Goal: Check status: Check status

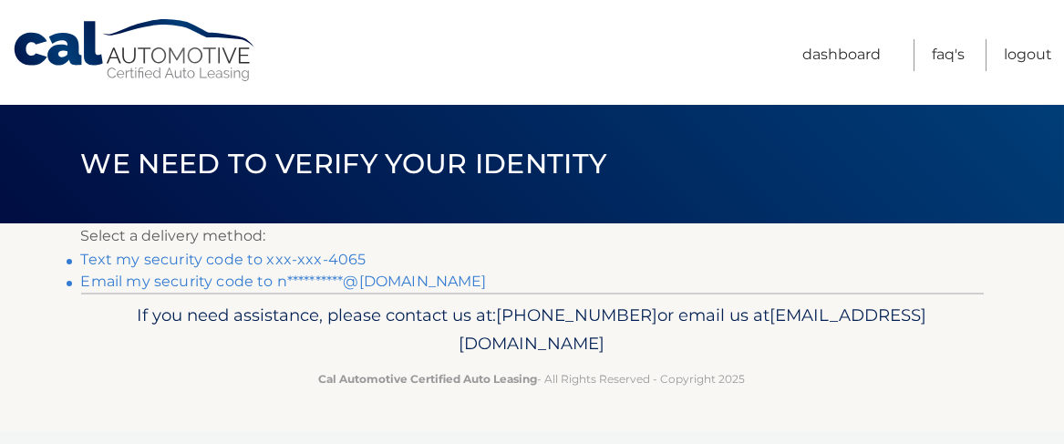
click at [276, 281] on link "**********" at bounding box center [284, 281] width 406 height 17
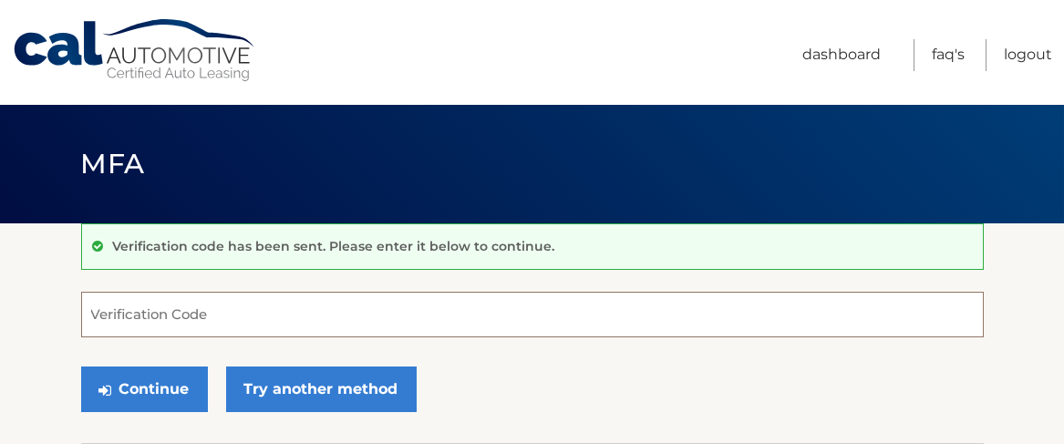
click at [219, 321] on input "Verification Code" at bounding box center [532, 315] width 903 height 46
paste input "782402"
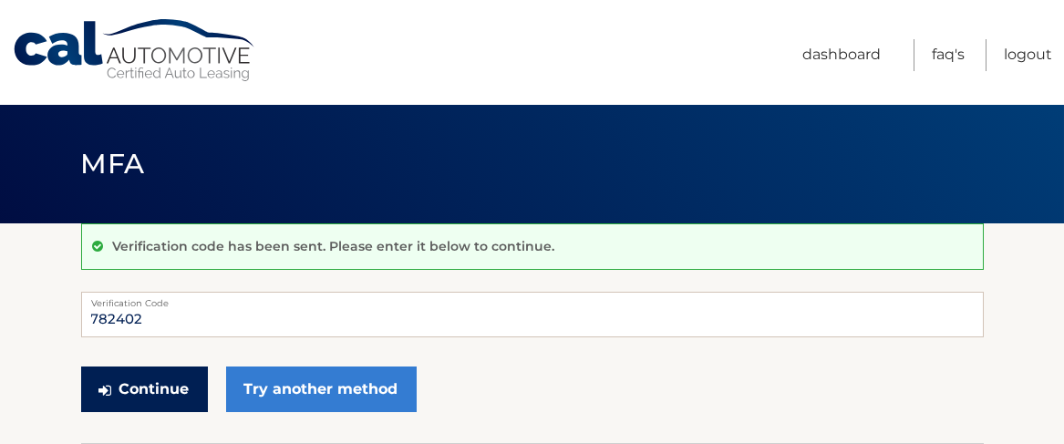
click at [150, 389] on button "Continue" at bounding box center [144, 390] width 127 height 46
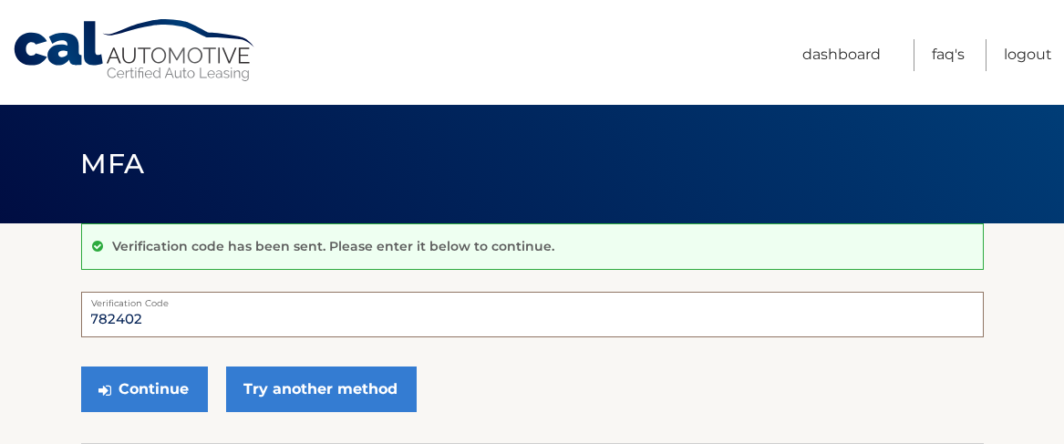
click at [150, 324] on input "782402" at bounding box center [532, 315] width 903 height 46
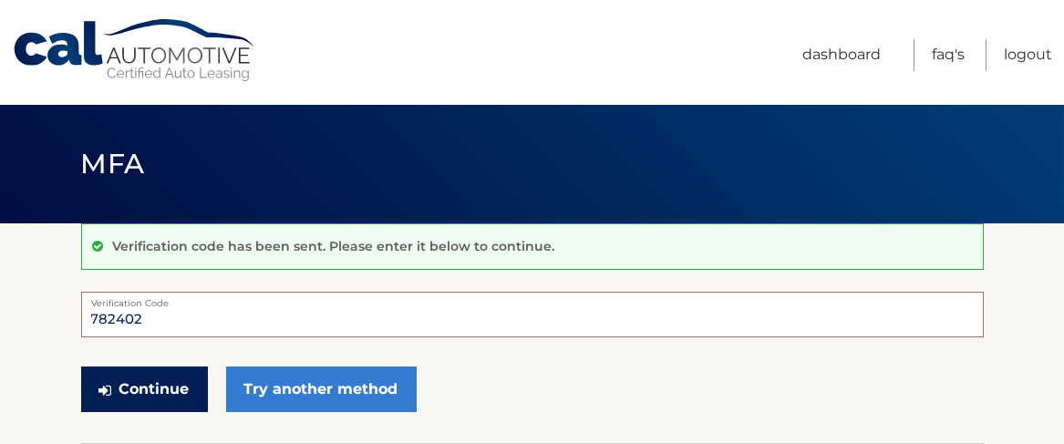
type input "782402"
click at [143, 387] on button "Continue" at bounding box center [144, 390] width 127 height 46
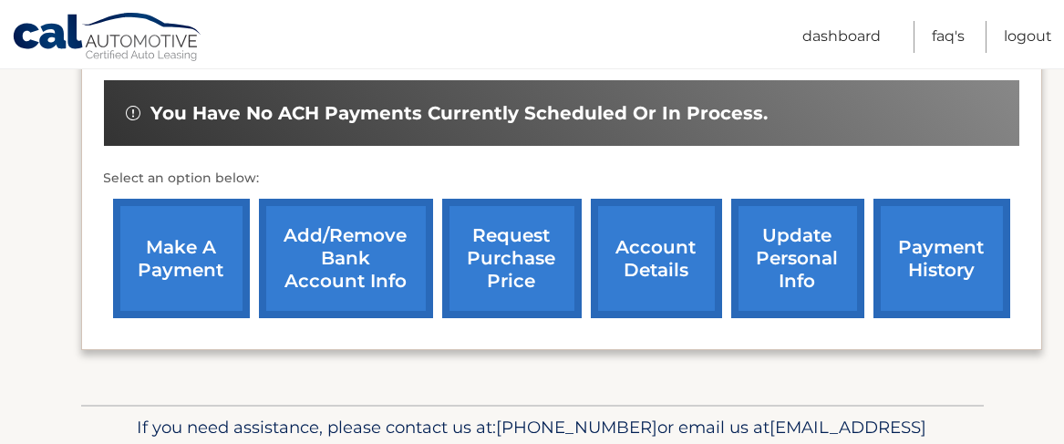
scroll to position [588, 0]
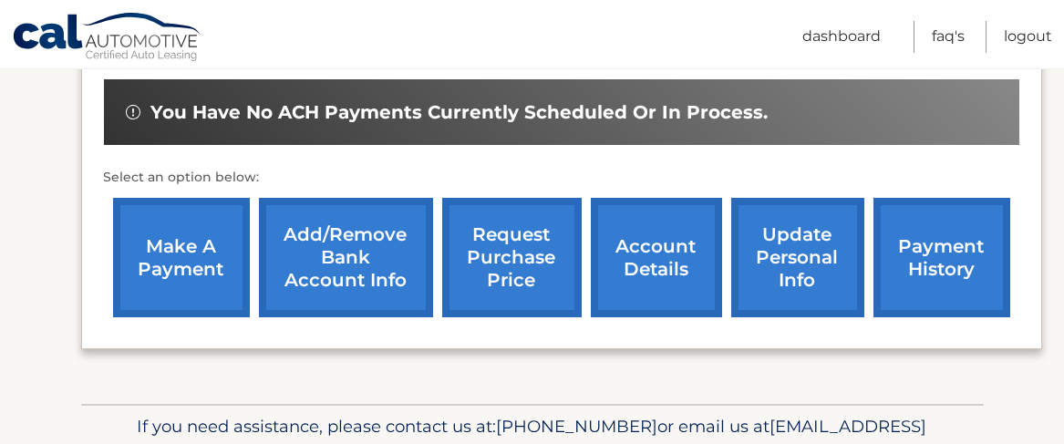
click at [640, 233] on link "account details" at bounding box center [656, 257] width 131 height 119
click at [690, 223] on link "account details" at bounding box center [656, 257] width 131 height 119
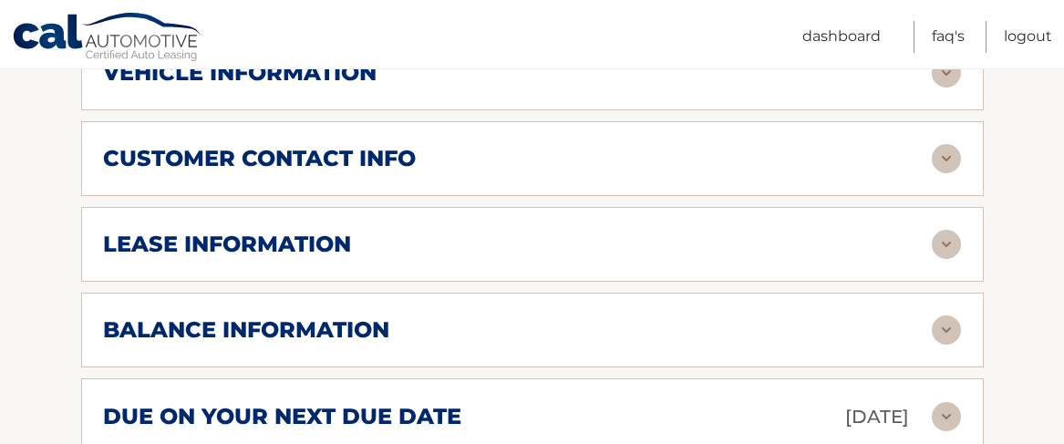
scroll to position [946, 0]
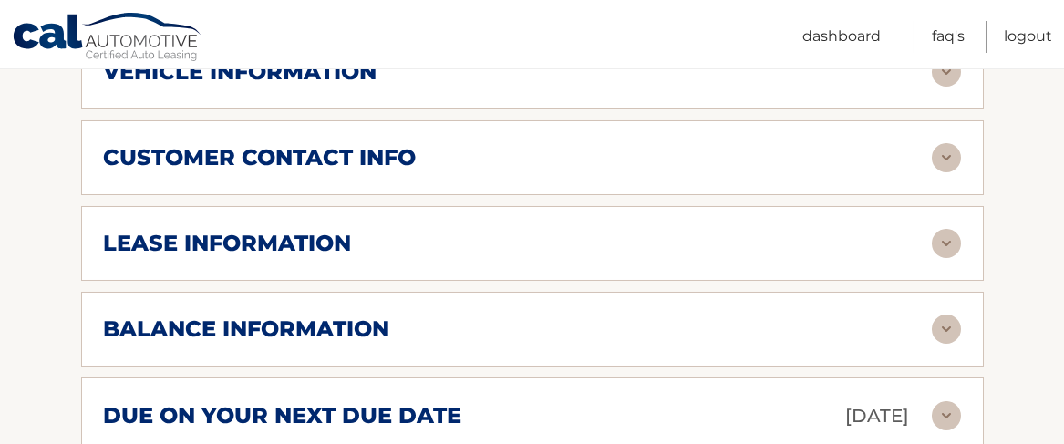
click at [944, 315] on img at bounding box center [946, 329] width 29 height 29
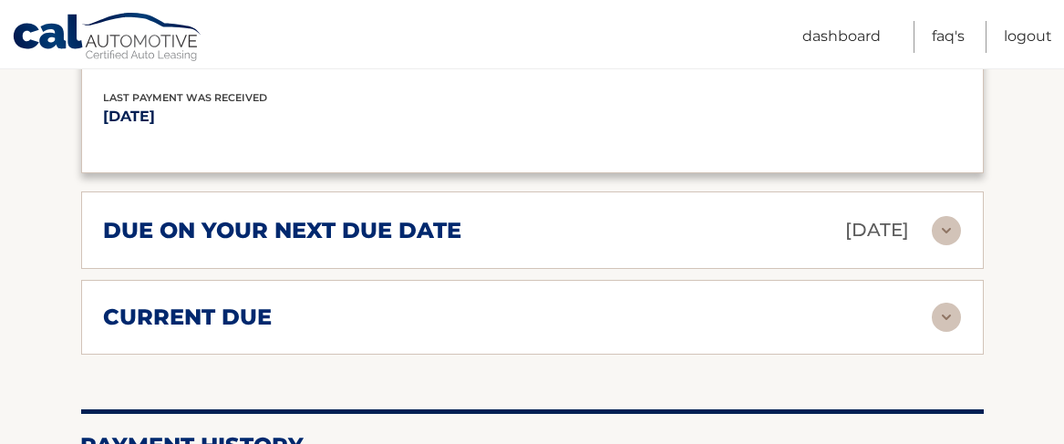
scroll to position [1354, 0]
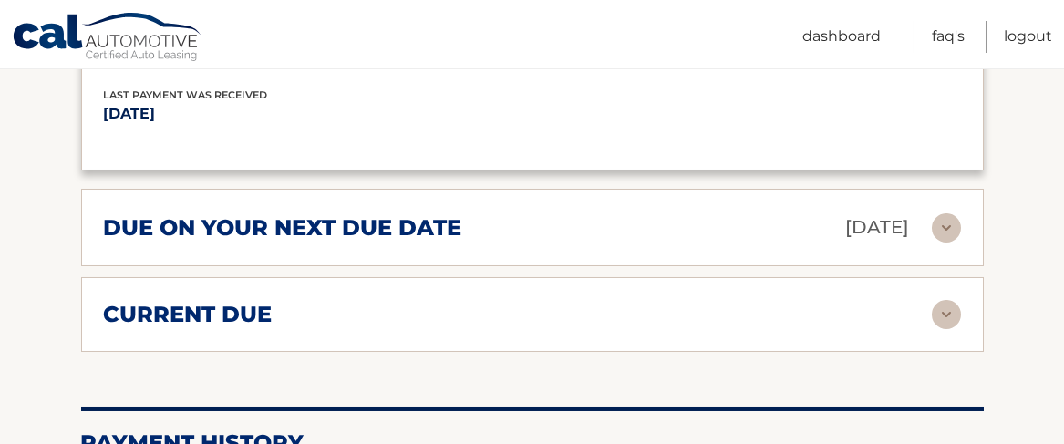
click at [947, 300] on img at bounding box center [946, 314] width 29 height 29
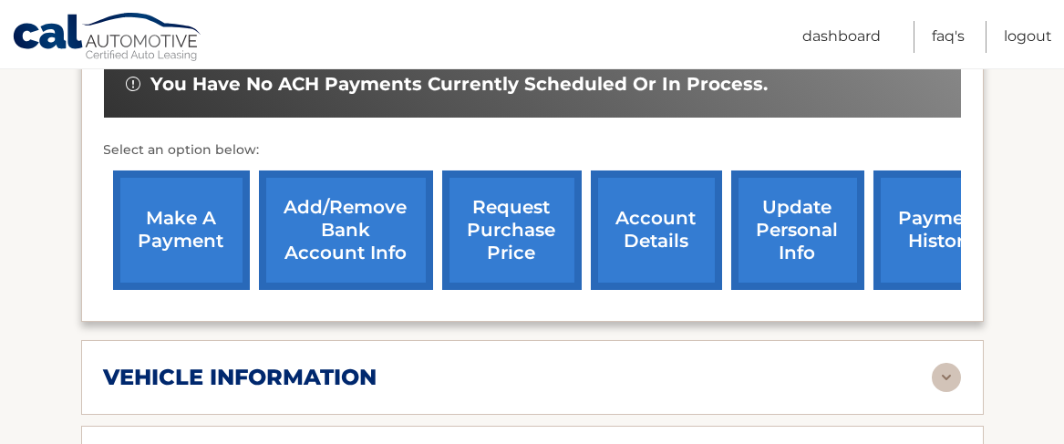
scroll to position [643, 0]
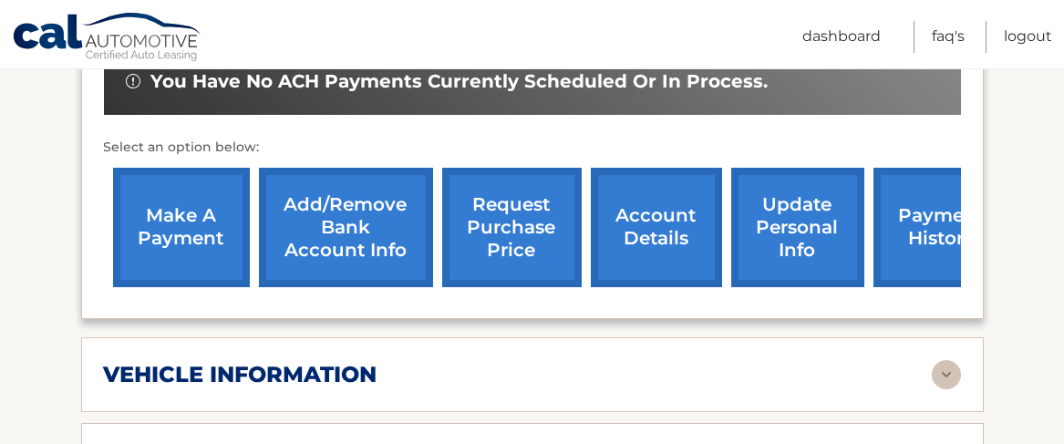
click at [528, 216] on link "request purchase price" at bounding box center [512, 227] width 140 height 119
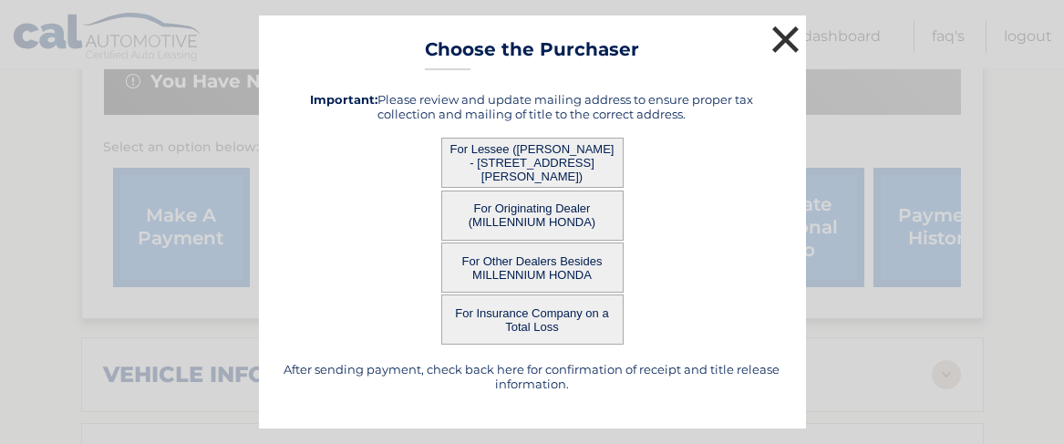
click at [792, 38] on button "×" at bounding box center [786, 39] width 36 height 36
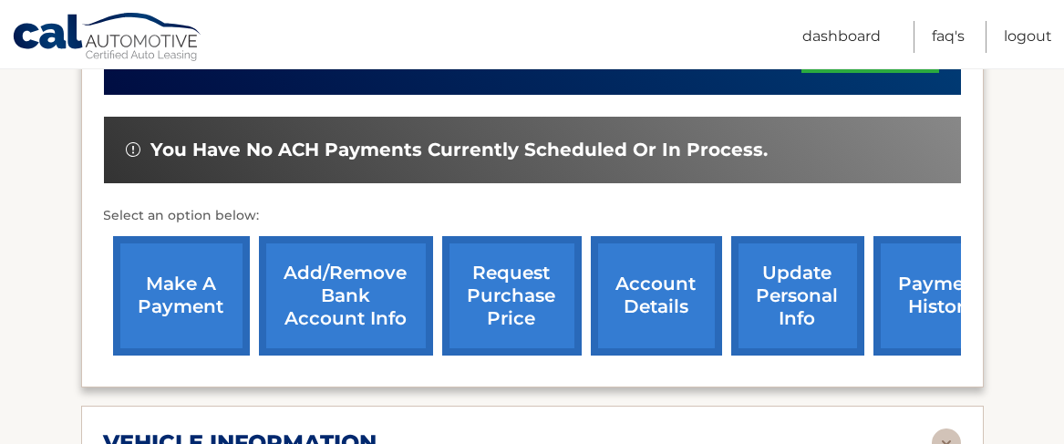
scroll to position [573, 0]
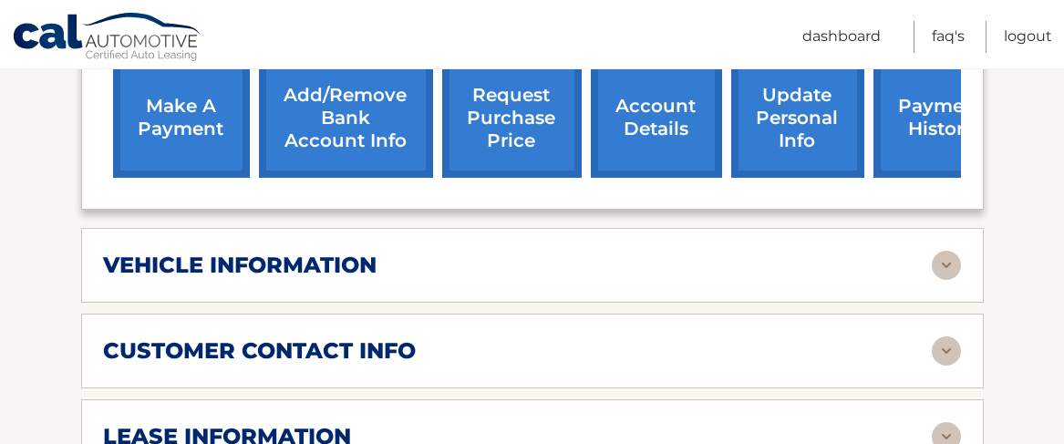
scroll to position [753, 0]
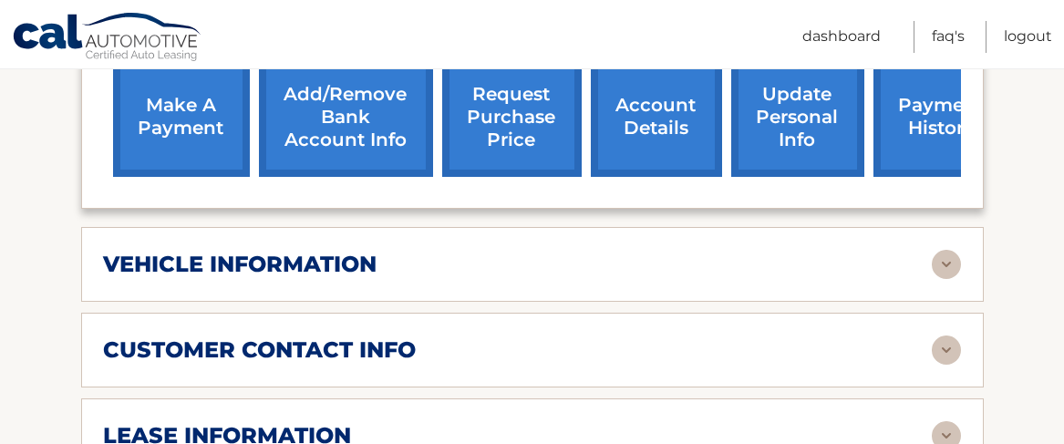
click at [954, 250] on img at bounding box center [946, 264] width 29 height 29
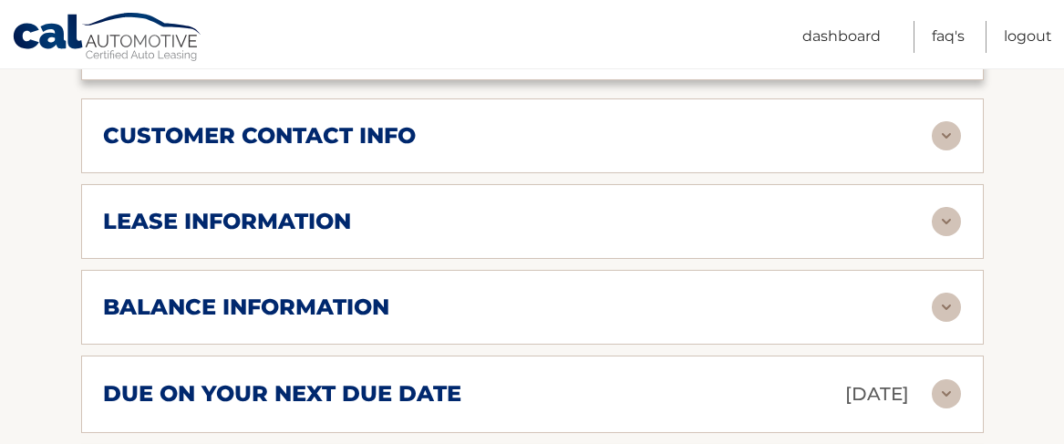
scroll to position [1409, 0]
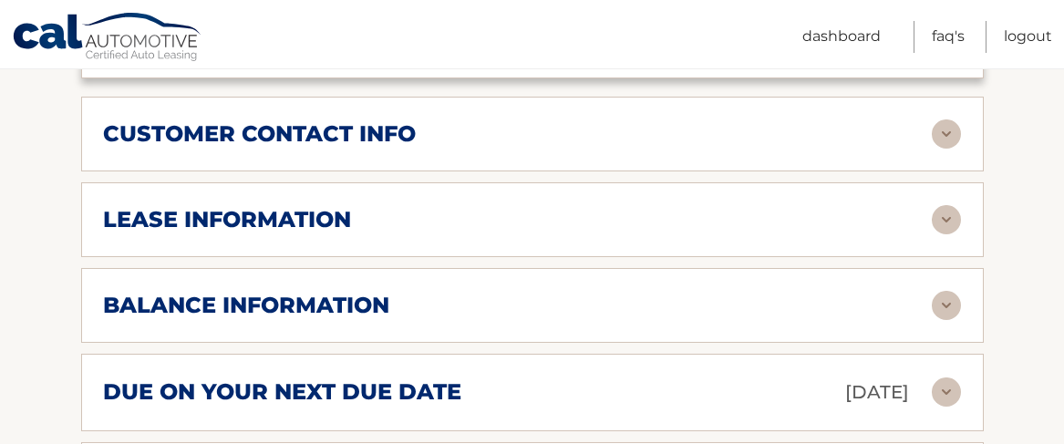
click at [949, 291] on img at bounding box center [946, 305] width 29 height 29
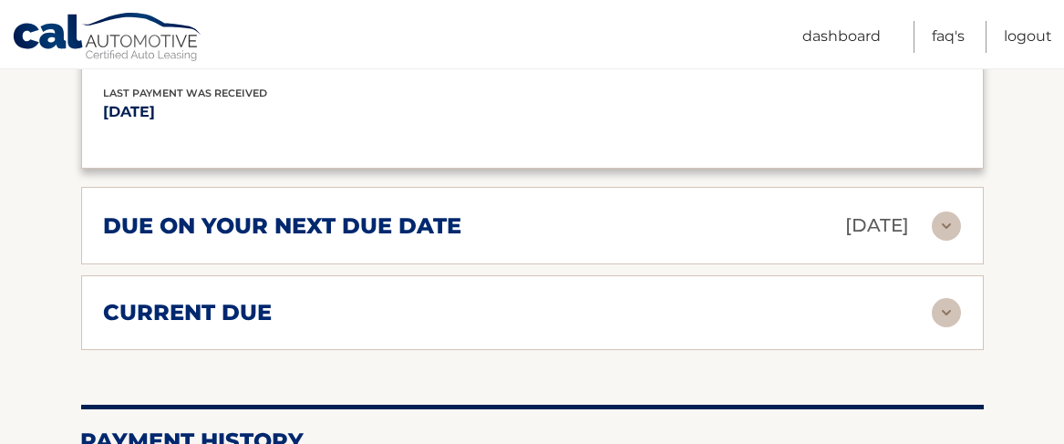
scroll to position [1808, 0]
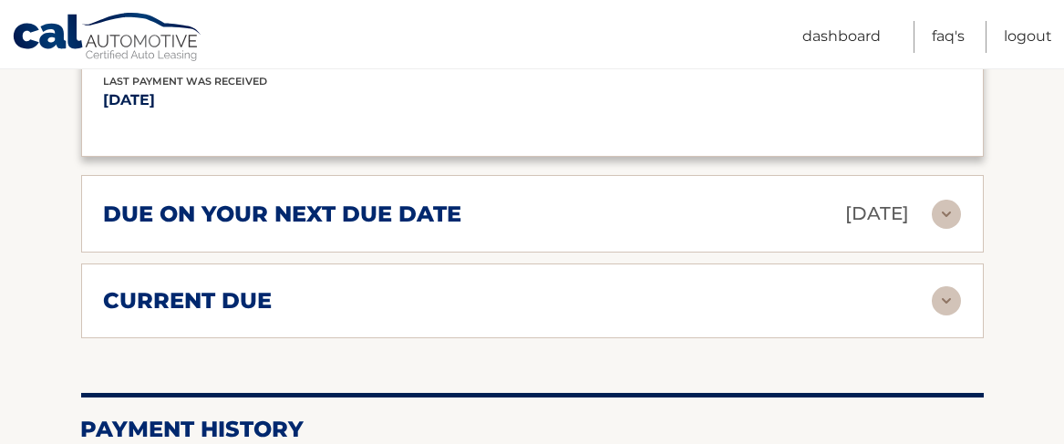
click at [947, 286] on img at bounding box center [946, 300] width 29 height 29
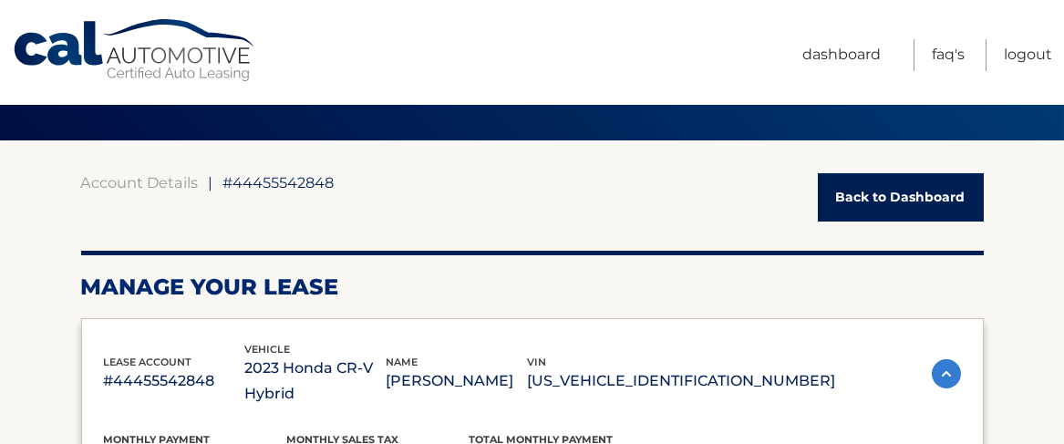
scroll to position [0, 0]
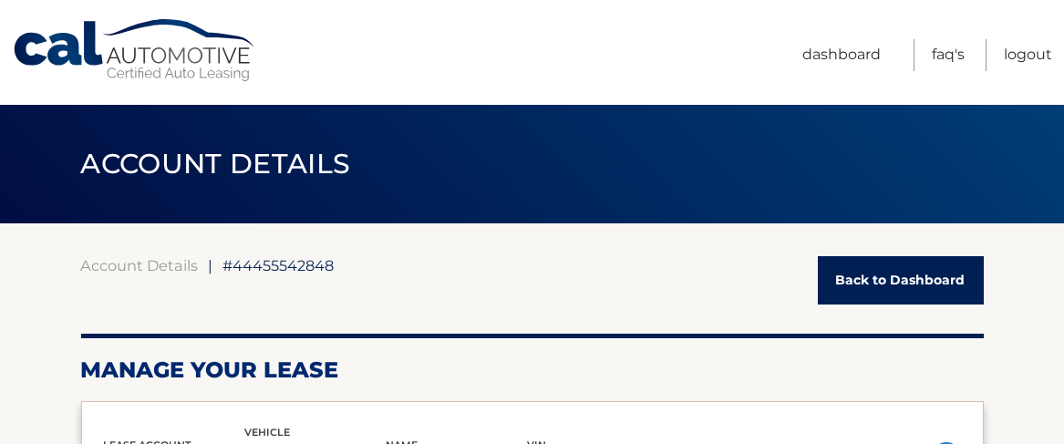
click at [926, 272] on link "Back to Dashboard" at bounding box center [901, 280] width 166 height 48
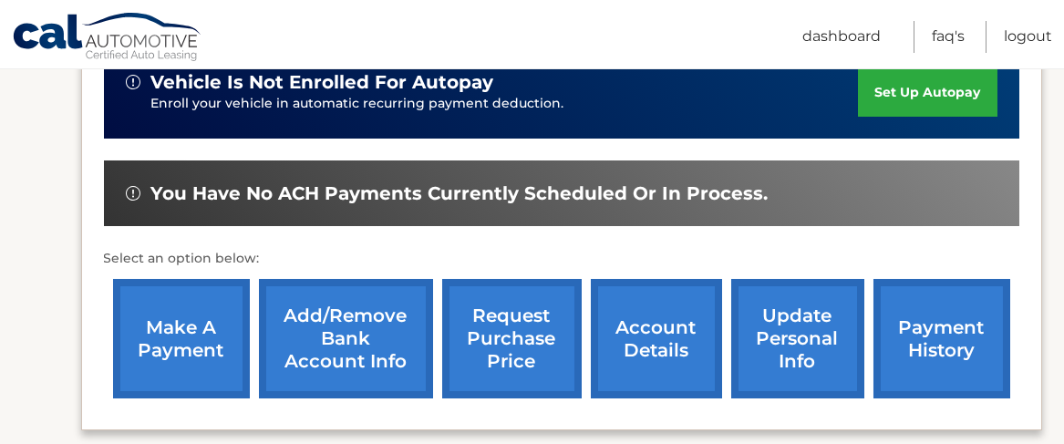
scroll to position [505, 0]
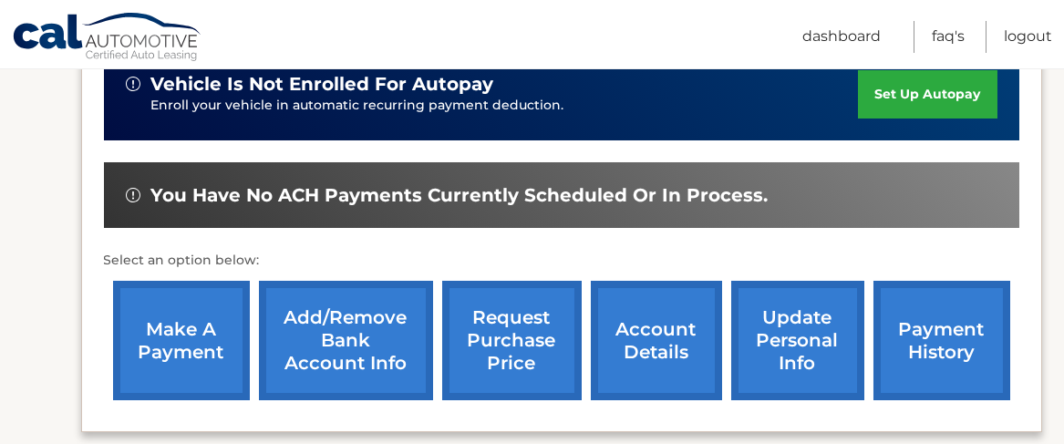
click at [517, 297] on link "request purchase price" at bounding box center [512, 340] width 140 height 119
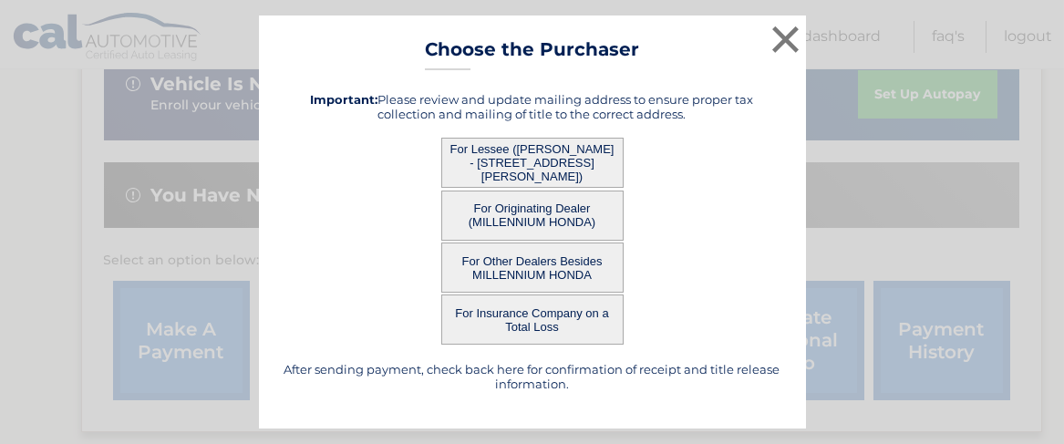
click at [530, 170] on button "For Lessee ([PERSON_NAME] - [STREET_ADDRESS][PERSON_NAME])" at bounding box center [532, 163] width 182 height 50
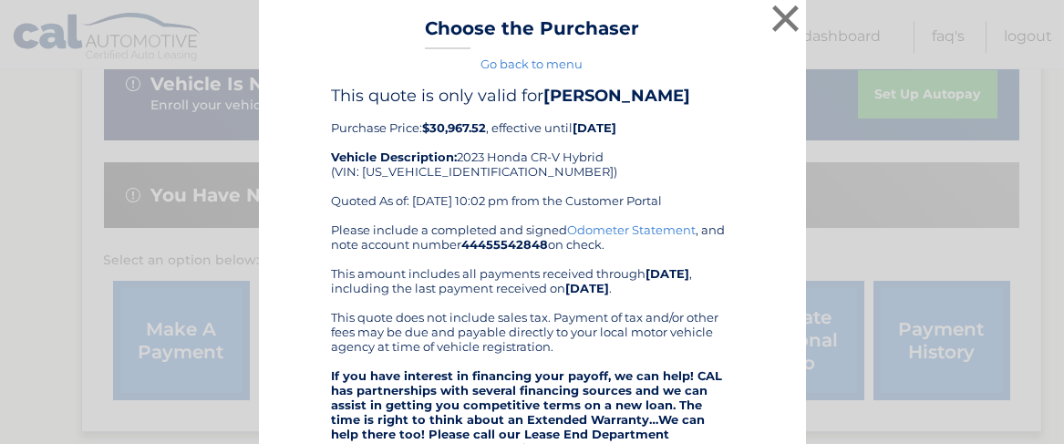
scroll to position [0, 0]
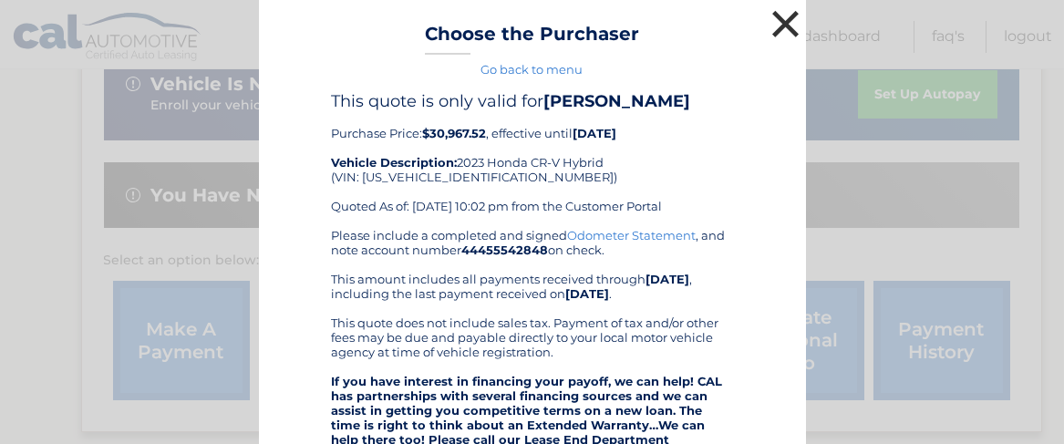
click at [778, 24] on button "×" at bounding box center [786, 23] width 36 height 36
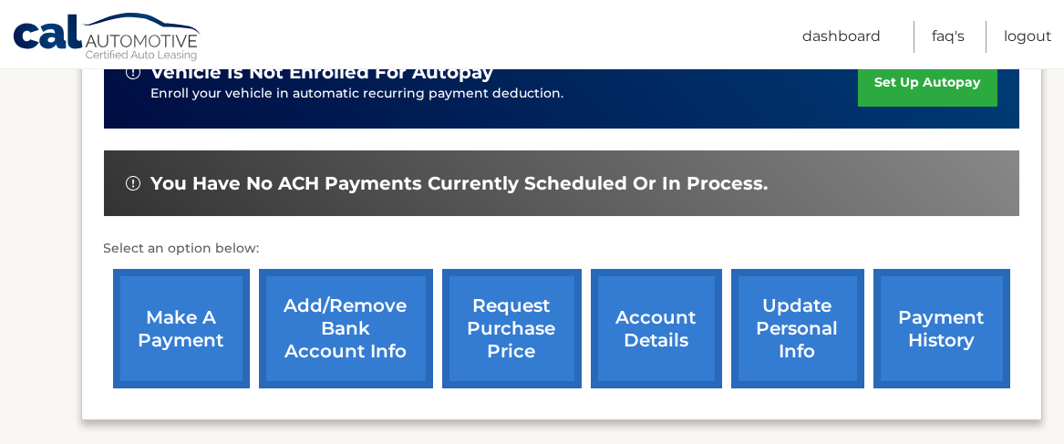
scroll to position [516, 0]
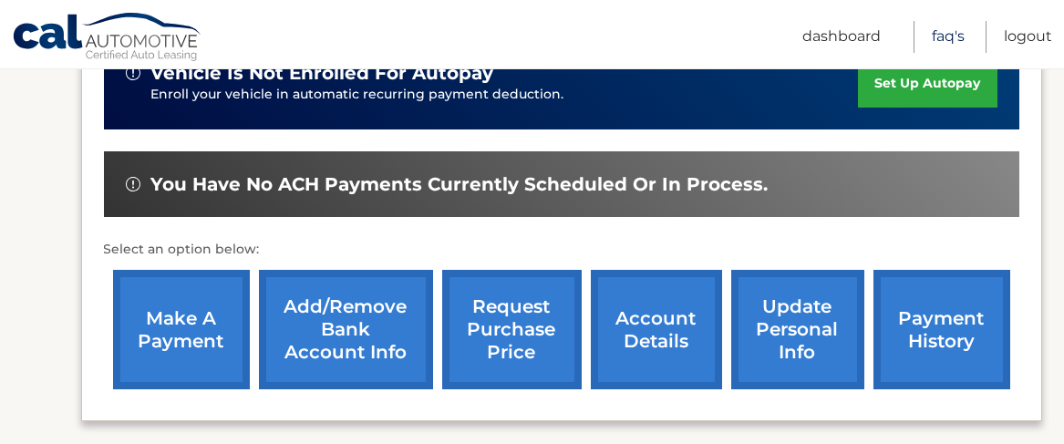
click at [942, 38] on link "FAQ's" at bounding box center [948, 37] width 33 height 32
